Goal: Find contact information: Find contact information

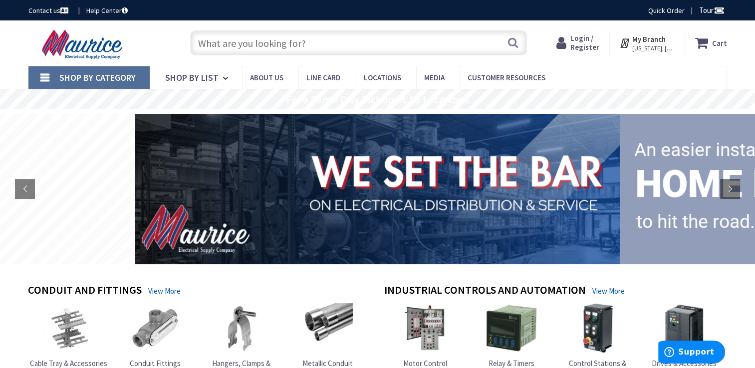
click at [56, 13] on link "Contact us" at bounding box center [49, 10] width 42 height 10
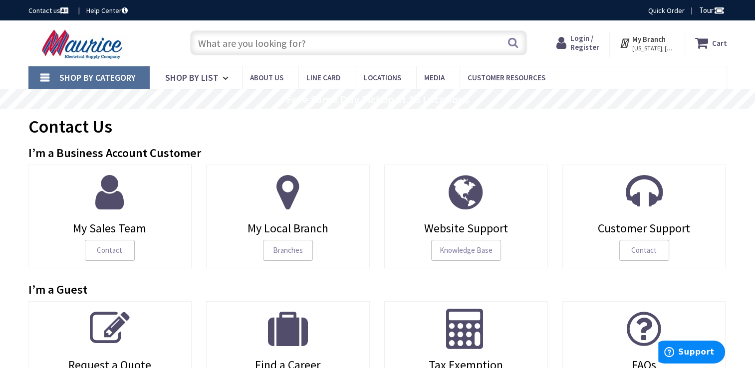
click at [290, 333] on icon at bounding box center [288, 329] width 40 height 40
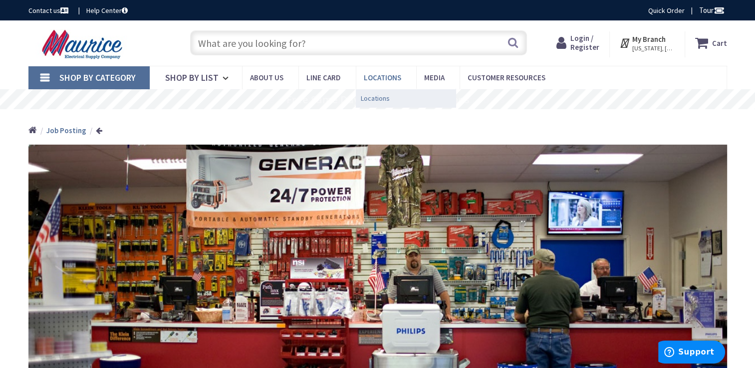
click at [382, 103] on span "Locations" at bounding box center [375, 98] width 29 height 10
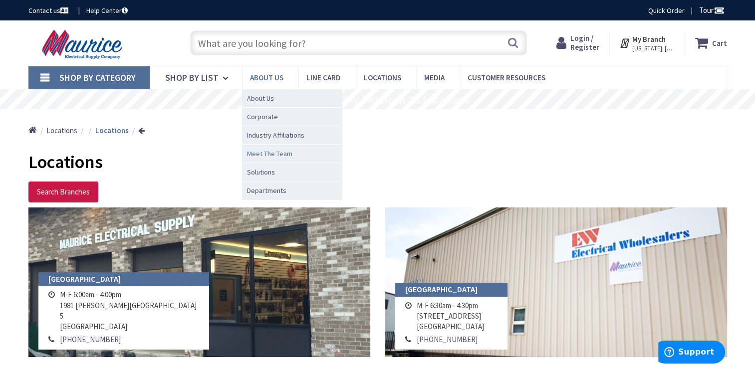
click at [267, 154] on span "Meet The Team" at bounding box center [269, 154] width 45 height 10
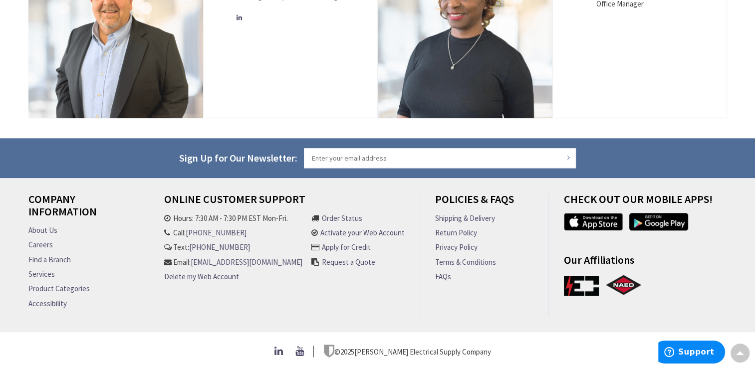
scroll to position [1140, 0]
click at [34, 240] on link "Careers" at bounding box center [40, 245] width 24 height 10
